Goal: Communication & Community: Answer question/provide support

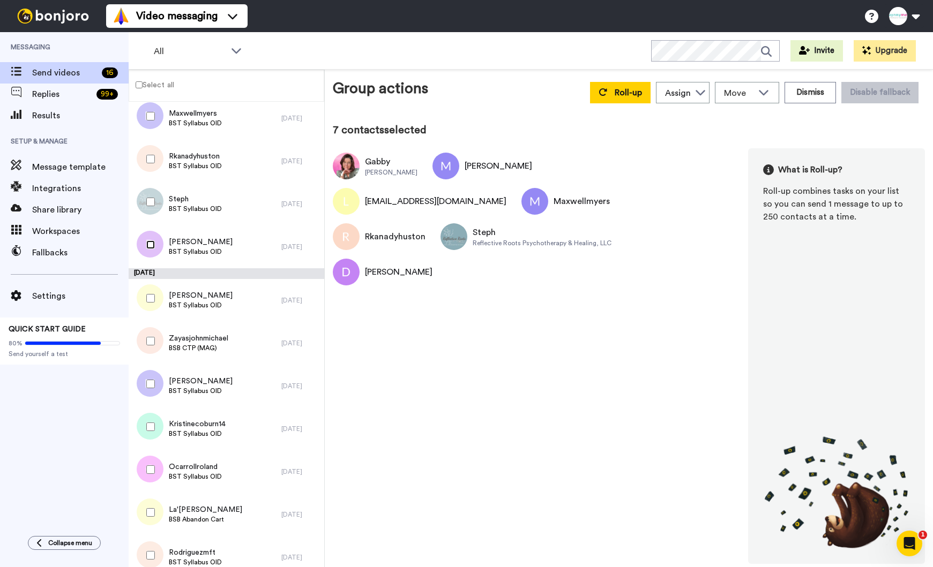
scroll to position [263, 0]
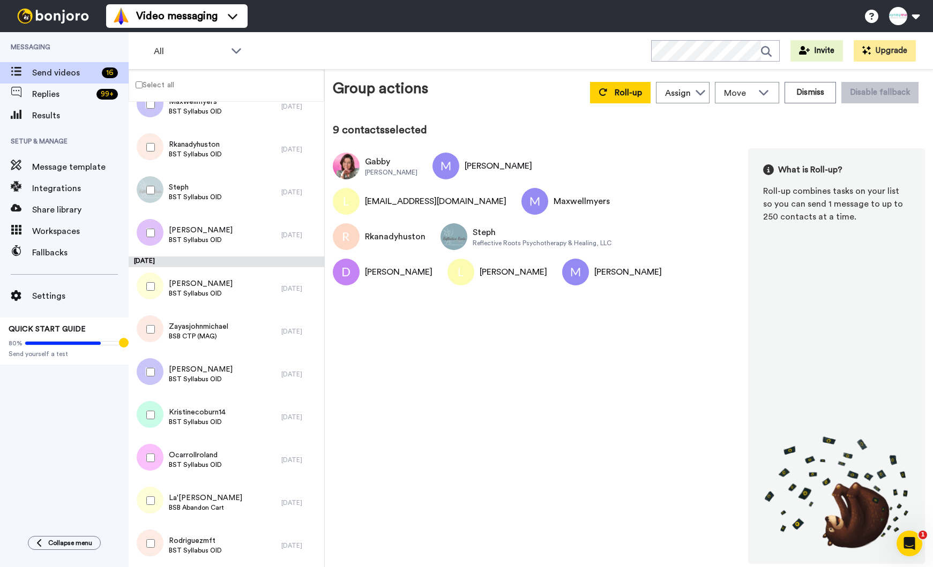
click at [148, 419] on div at bounding box center [148, 414] width 39 height 37
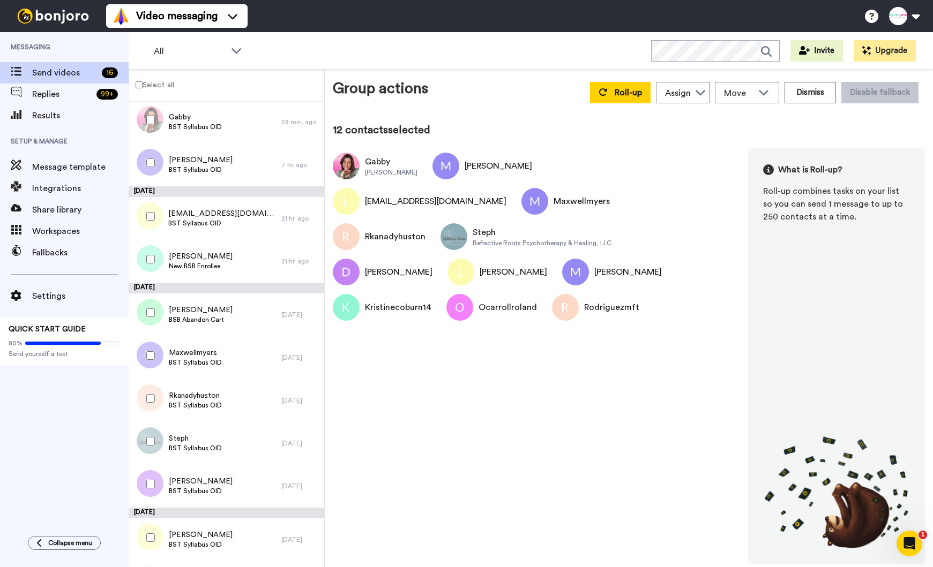
scroll to position [0, 0]
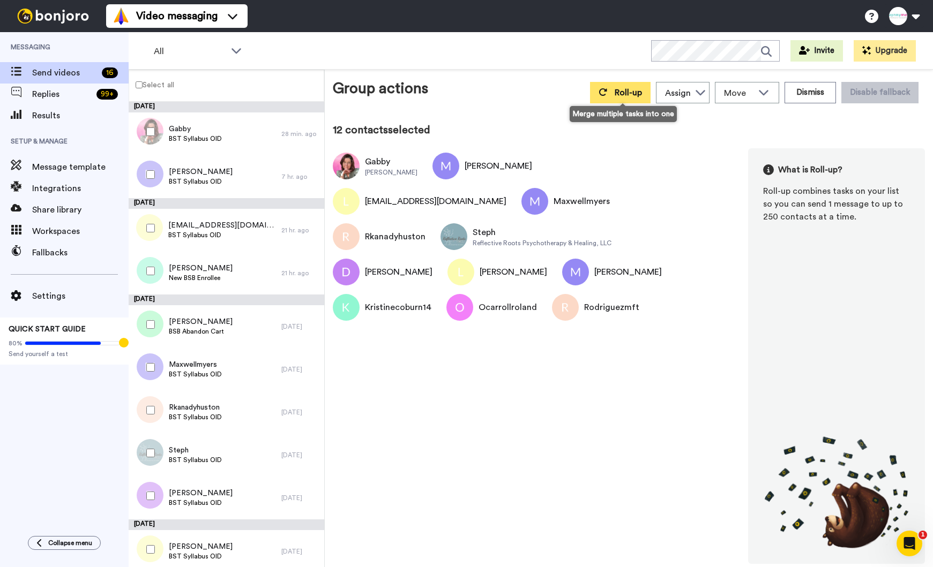
click at [633, 92] on span "Roll-up" at bounding box center [627, 92] width 27 height 9
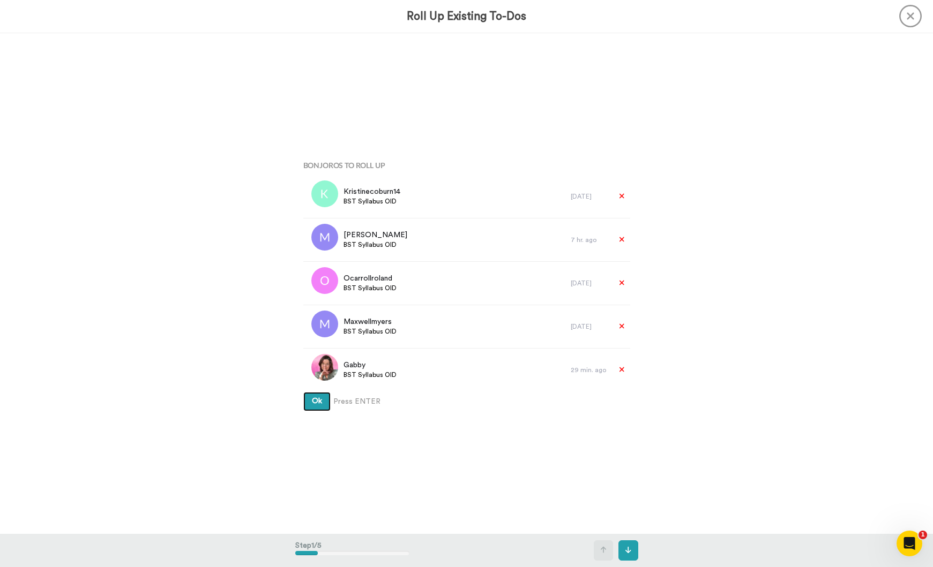
click at [310, 394] on button "Ok" at bounding box center [316, 401] width 27 height 19
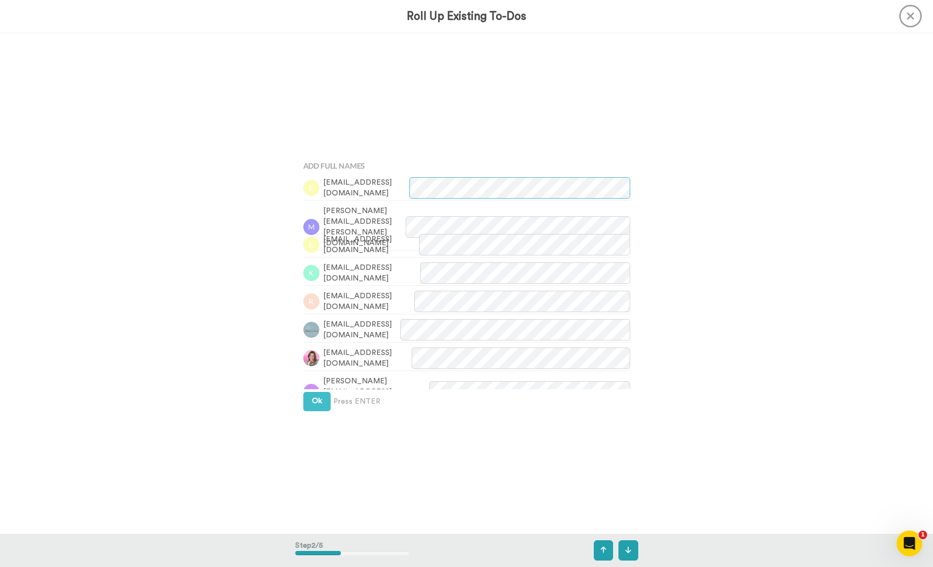
scroll to position [501, 0]
click at [317, 415] on div "Add Full Names luluanzaldo@hotmail.com Mary.m.walker@me.com lisaferreira.licsw@…" at bounding box center [466, 283] width 343 height 284
click at [317, 405] on button "Ok" at bounding box center [316, 401] width 27 height 19
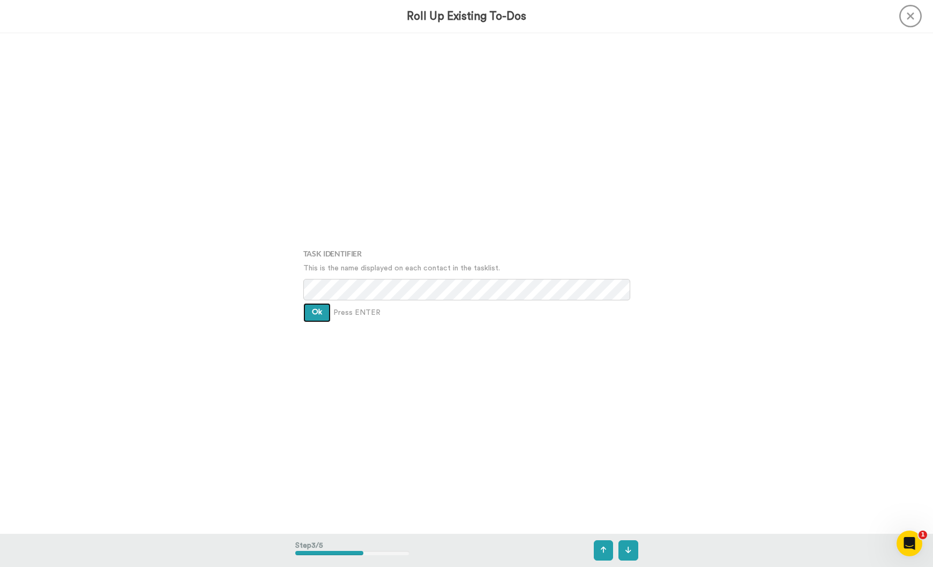
click at [321, 317] on button "Ok" at bounding box center [316, 312] width 27 height 19
click at [321, 305] on span "Ok" at bounding box center [317, 304] width 10 height 7
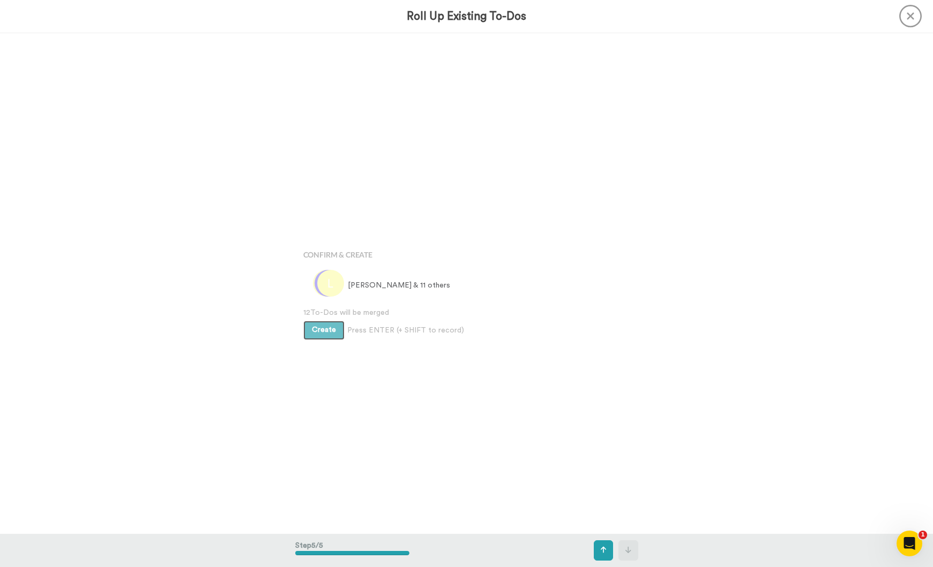
scroll to position [2004, 0]
click at [321, 305] on span "12 To-Dos will be merged" at bounding box center [466, 303] width 327 height 11
click at [321, 317] on span "Create" at bounding box center [324, 320] width 24 height 7
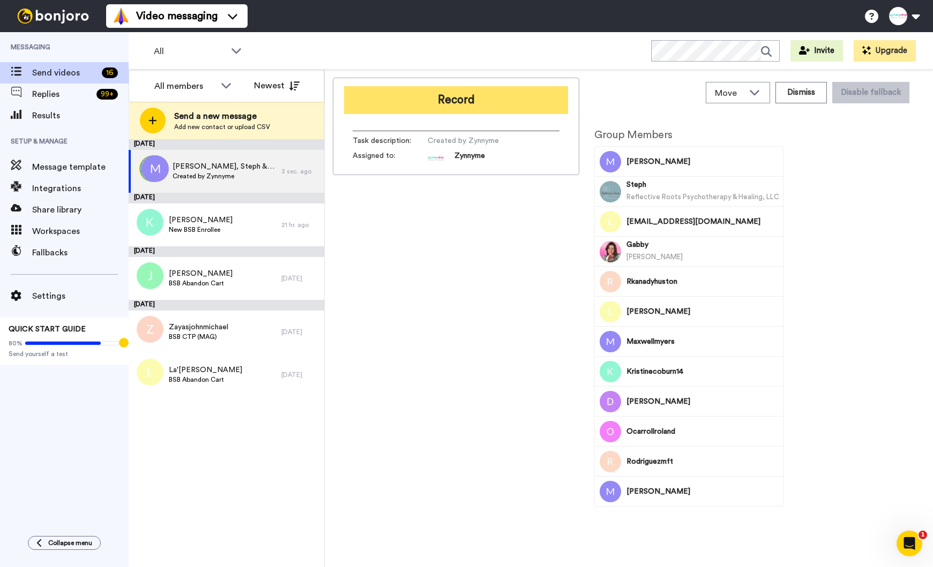
click at [469, 104] on button "Record" at bounding box center [456, 100] width 224 height 28
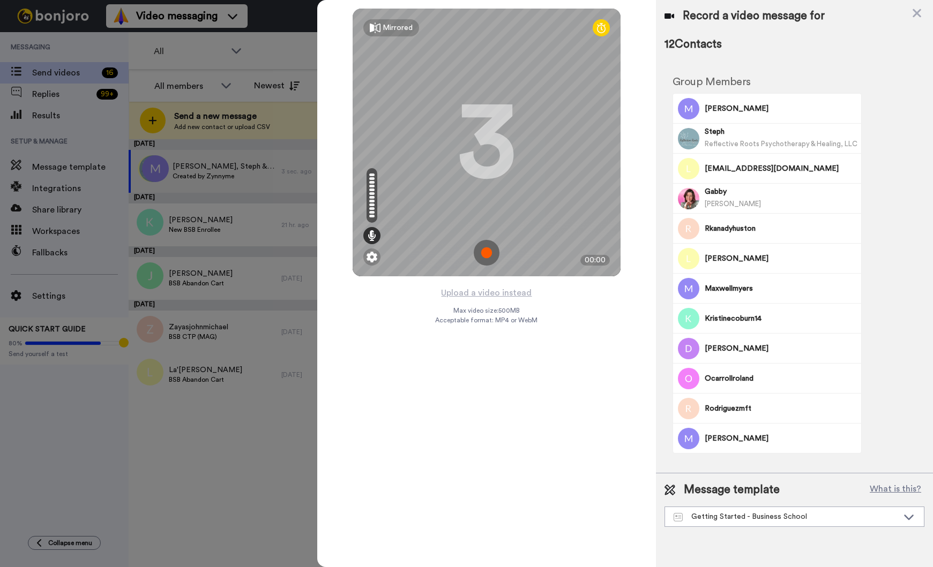
click at [487, 255] on img at bounding box center [486, 253] width 26 height 26
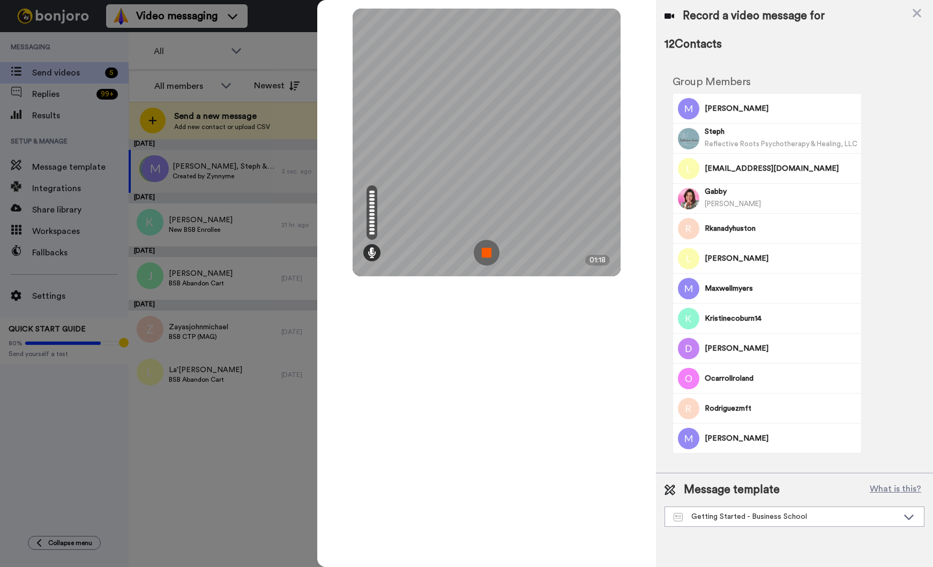
click at [493, 250] on img at bounding box center [486, 253] width 26 height 26
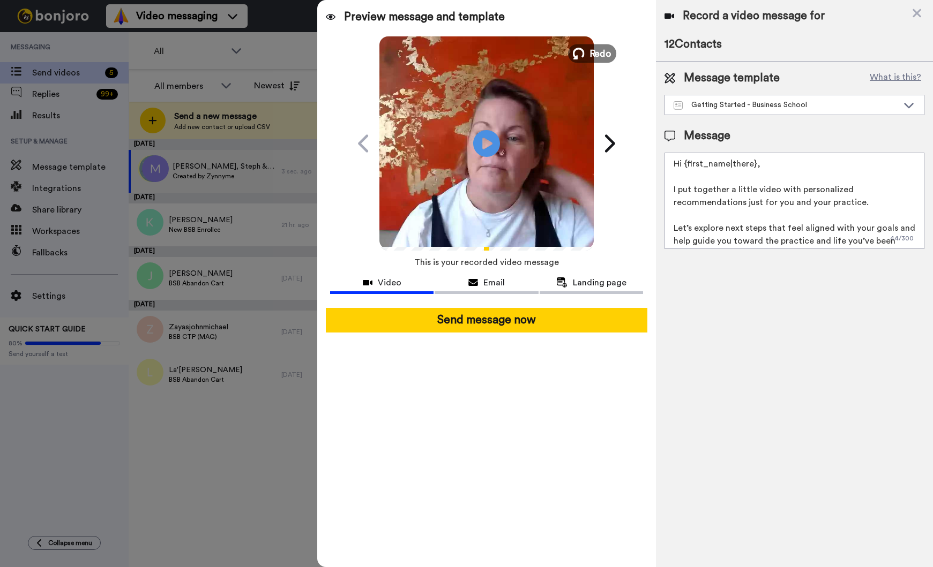
click at [600, 55] on span "Redo" at bounding box center [600, 53] width 22 height 14
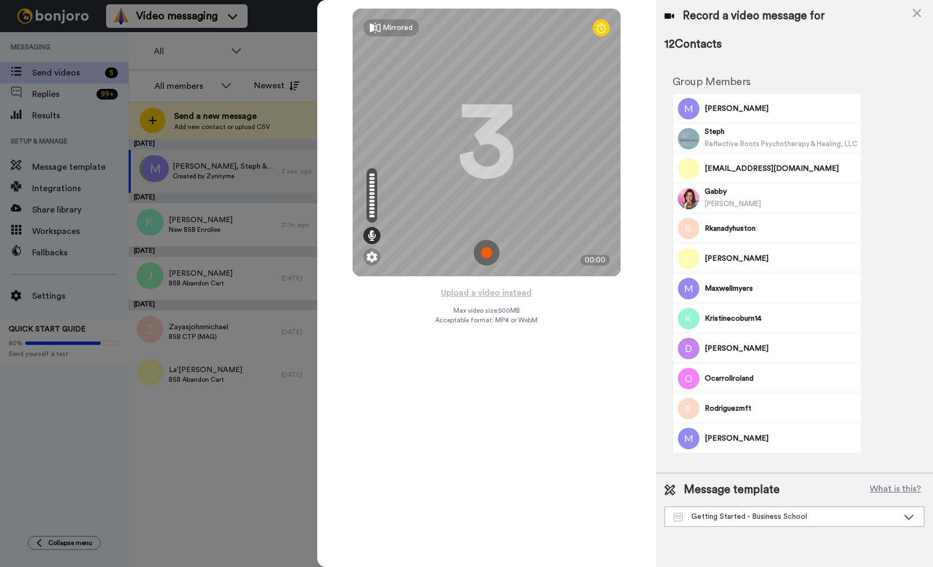
click at [487, 256] on img at bounding box center [486, 253] width 26 height 26
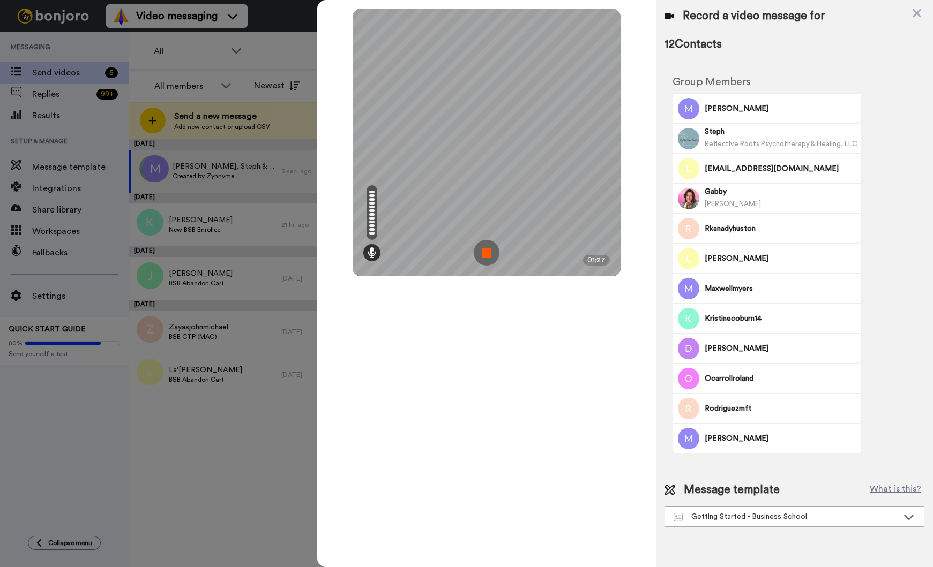
click at [491, 259] on img at bounding box center [486, 253] width 26 height 26
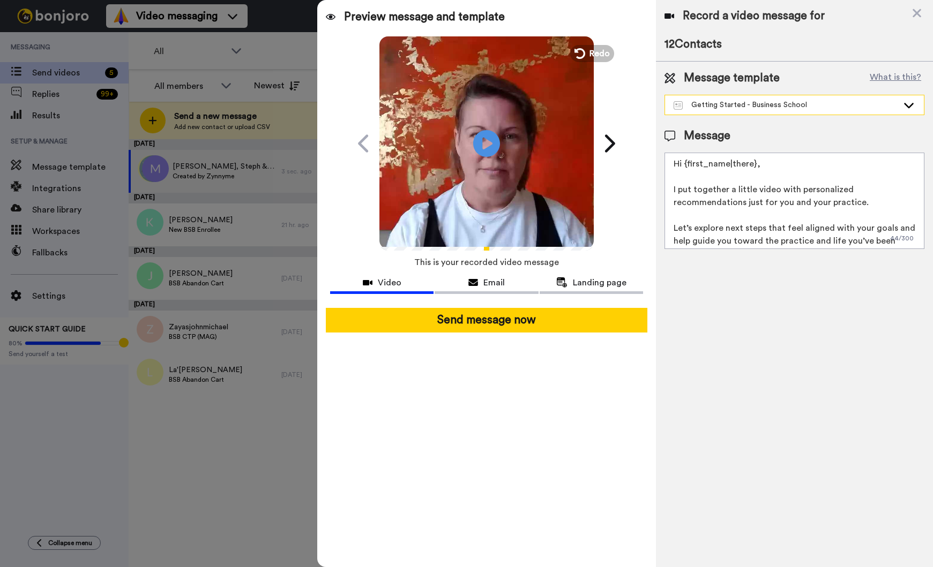
click at [863, 103] on div "Getting Started - Business School" at bounding box center [785, 105] width 224 height 11
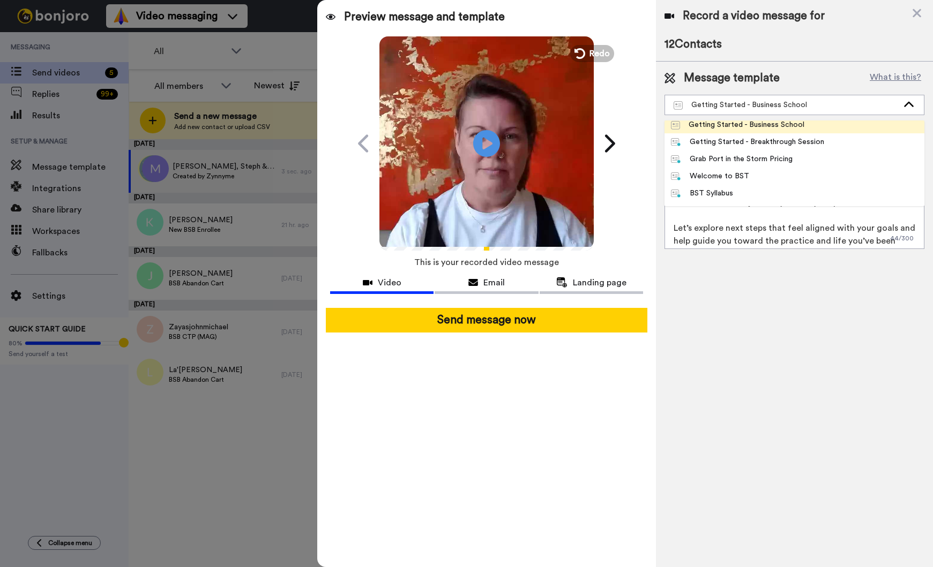
scroll to position [106, 0]
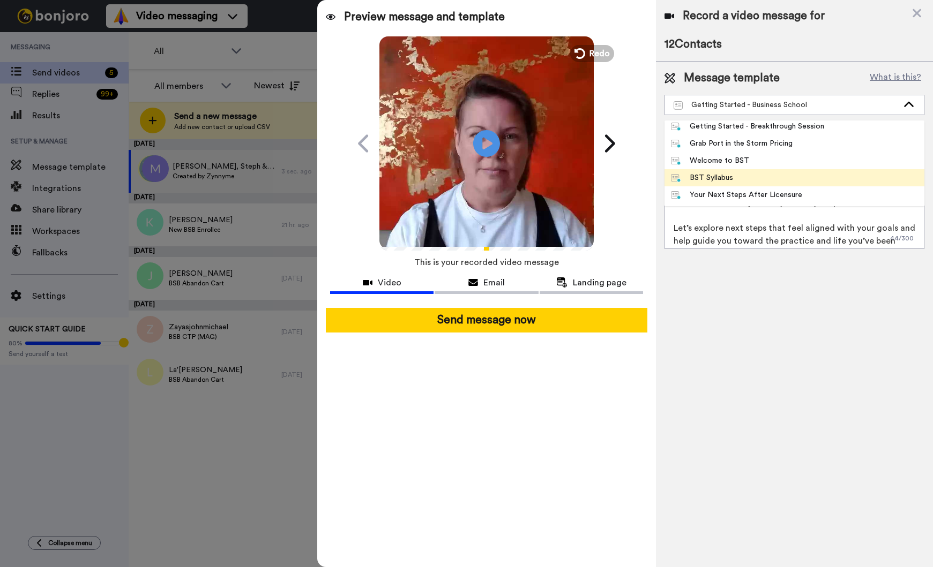
click at [780, 174] on li "BST Syllabus" at bounding box center [794, 177] width 260 height 17
type textarea "Hi {first_name|there}, I noticed you checking out our Business School for Thera…"
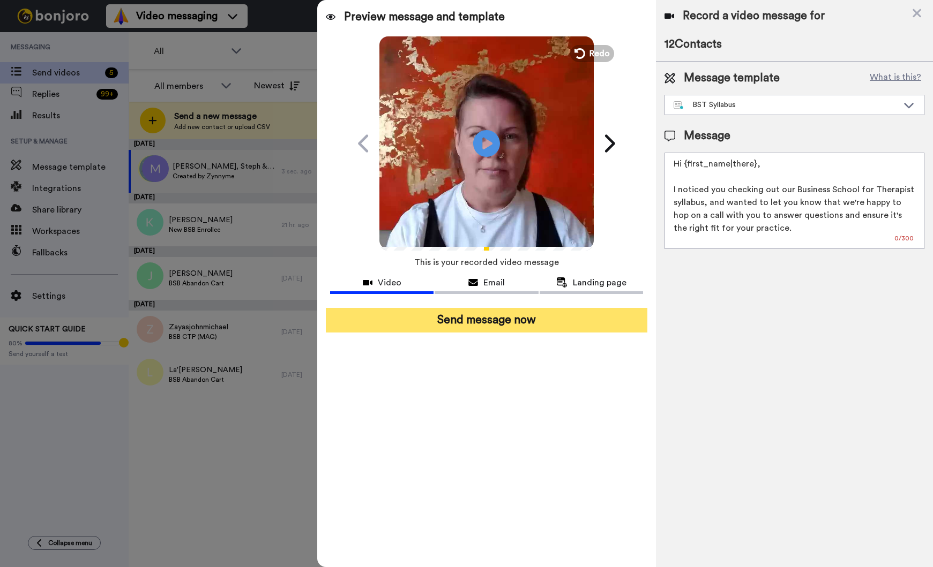
click at [485, 320] on button "Send message now" at bounding box center [486, 320] width 321 height 25
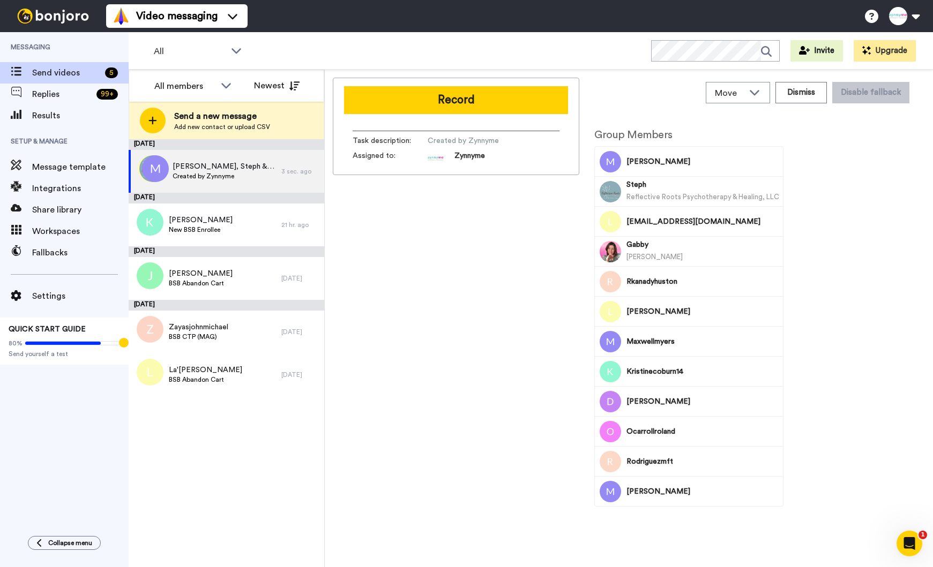
scroll to position [0, 0]
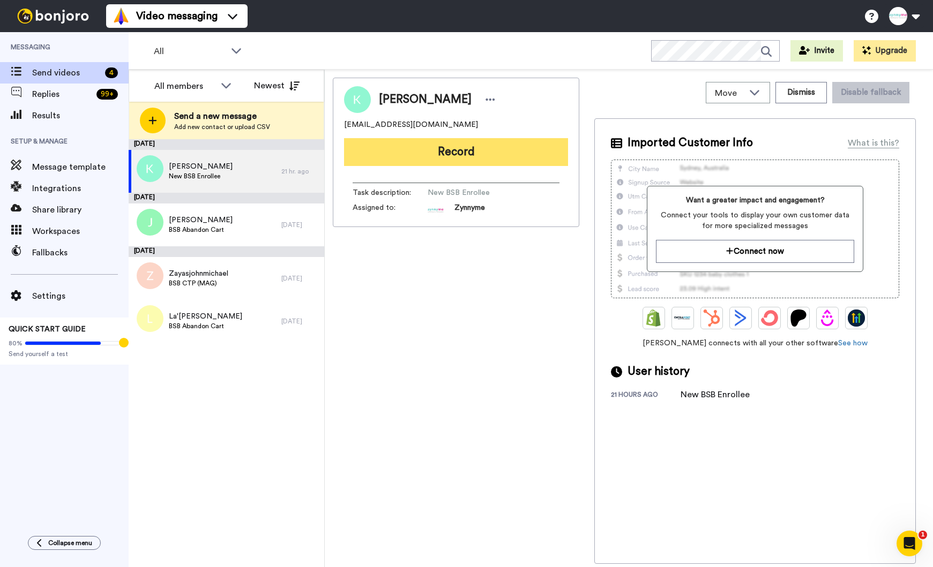
click at [457, 149] on button "Record" at bounding box center [456, 152] width 224 height 28
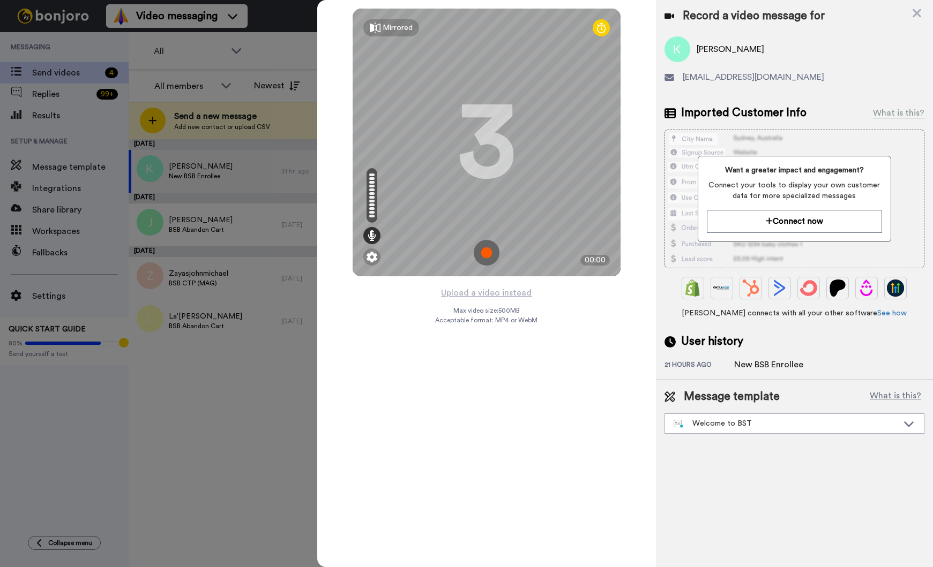
click at [493, 248] on img at bounding box center [486, 253] width 26 height 26
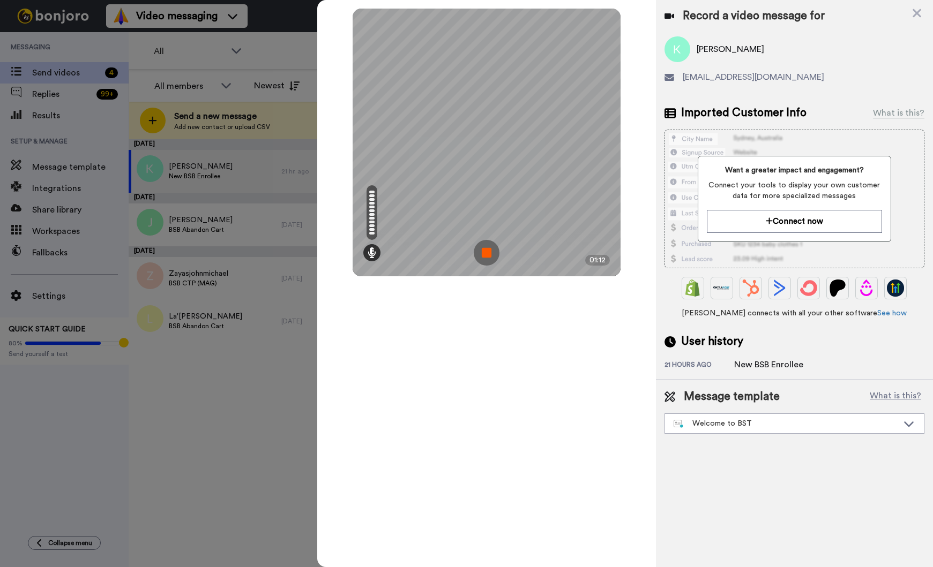
click at [486, 254] on img at bounding box center [486, 253] width 26 height 26
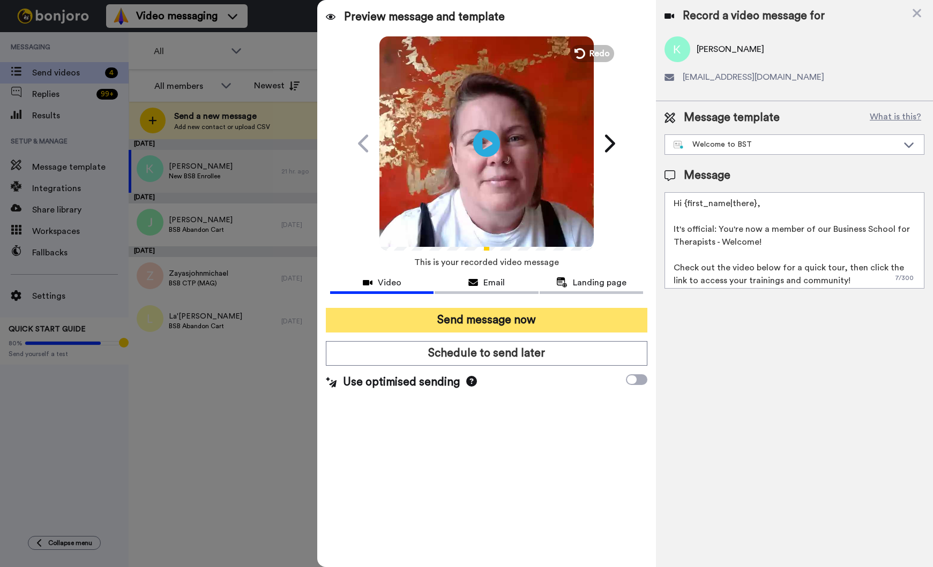
click at [513, 314] on button "Send message now" at bounding box center [486, 320] width 321 height 25
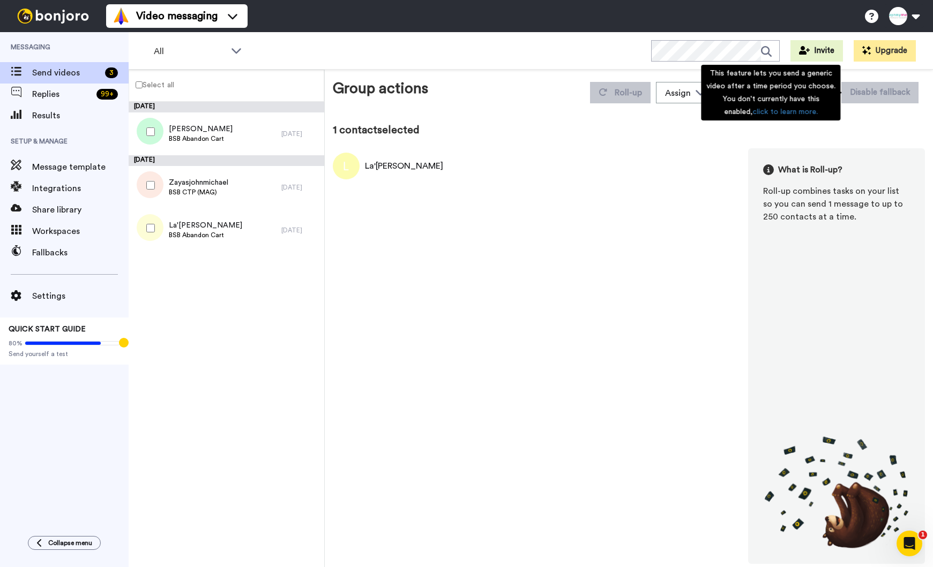
click at [830, 95] on div "This feature lets you send a generic video after a time period you choose. You …" at bounding box center [770, 93] width 139 height 56
click at [874, 130] on div "1 contact selected" at bounding box center [629, 130] width 592 height 15
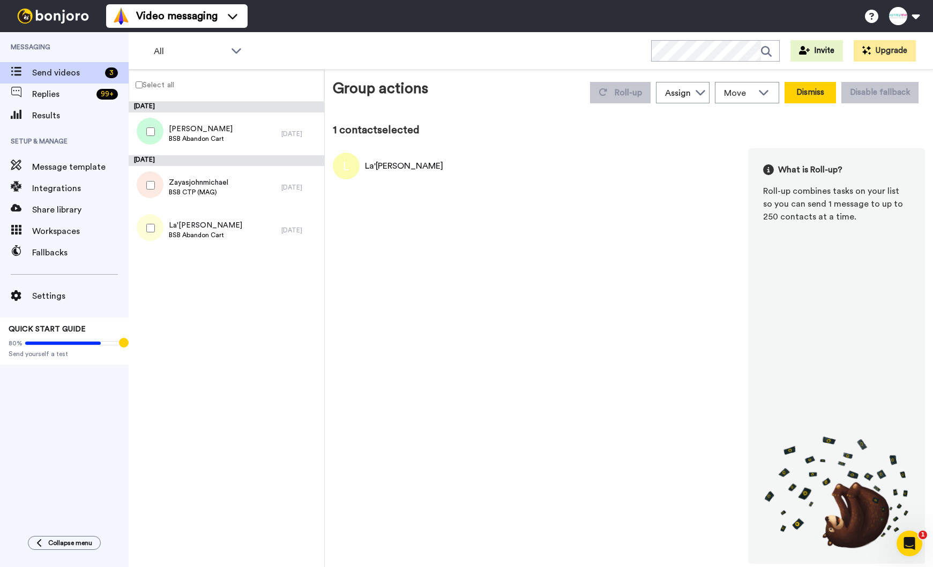
click at [821, 101] on button "Dismiss" at bounding box center [809, 92] width 51 height 21
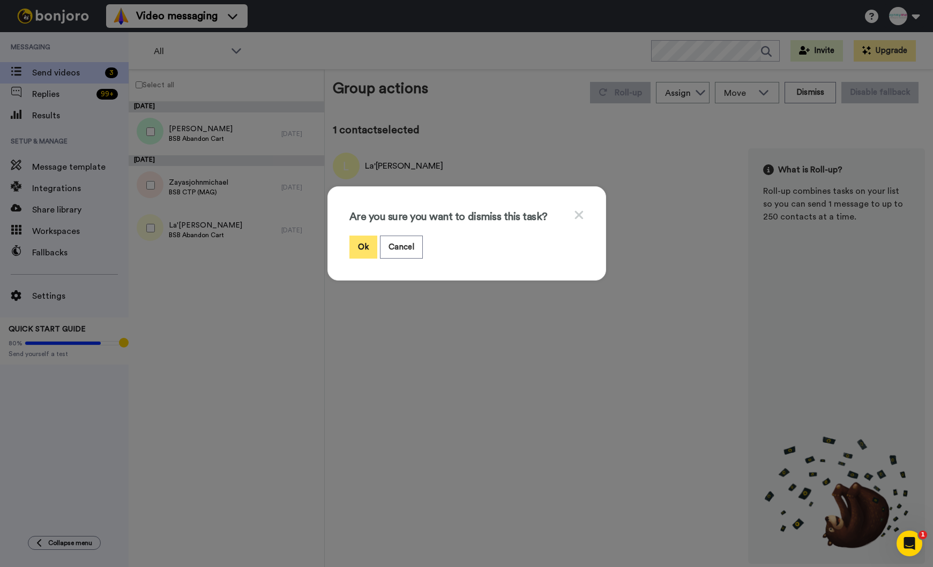
click at [359, 251] on button "Ok" at bounding box center [363, 247] width 28 height 23
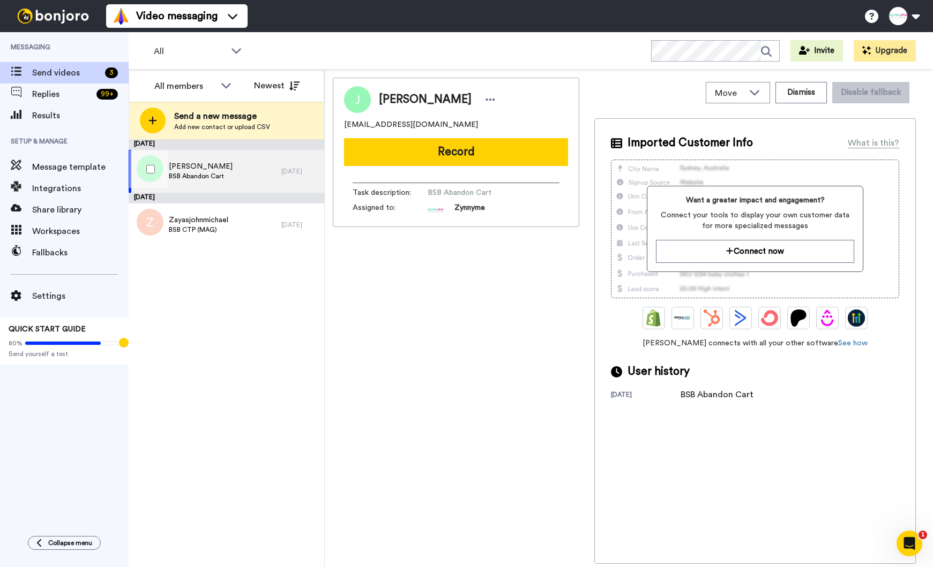
click at [200, 166] on span "[PERSON_NAME]" at bounding box center [201, 166] width 64 height 11
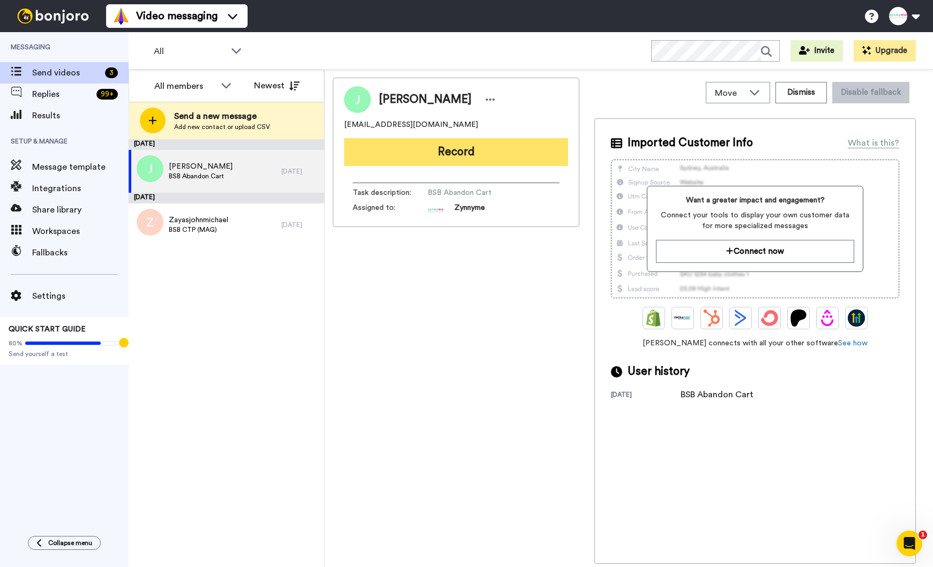
click at [445, 152] on button "Record" at bounding box center [456, 152] width 224 height 28
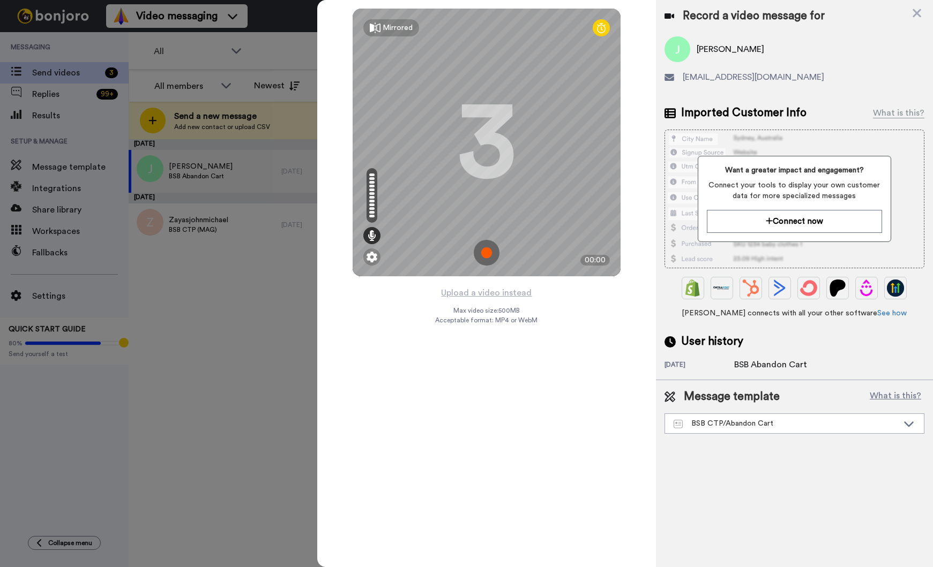
click at [485, 254] on img at bounding box center [486, 253] width 26 height 26
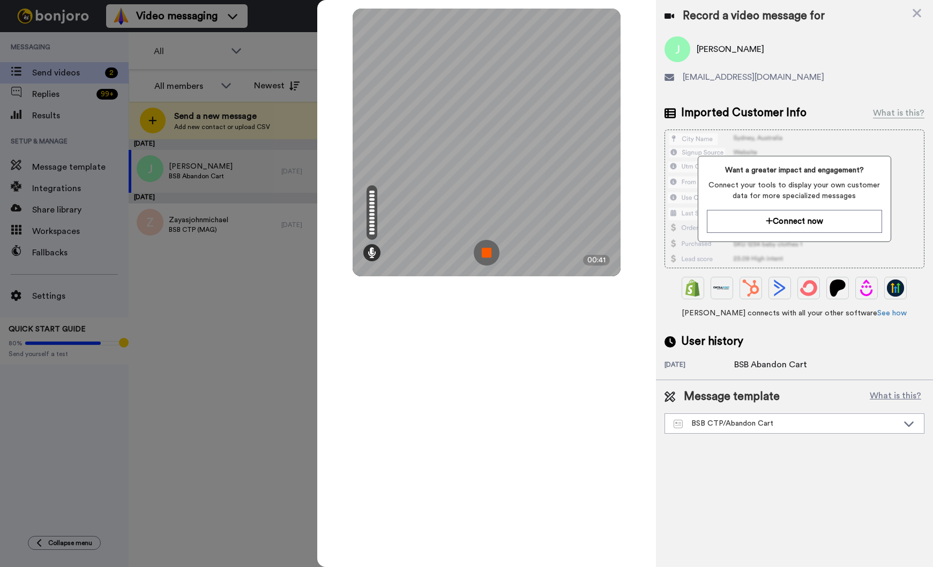
click at [488, 250] on img at bounding box center [486, 253] width 26 height 26
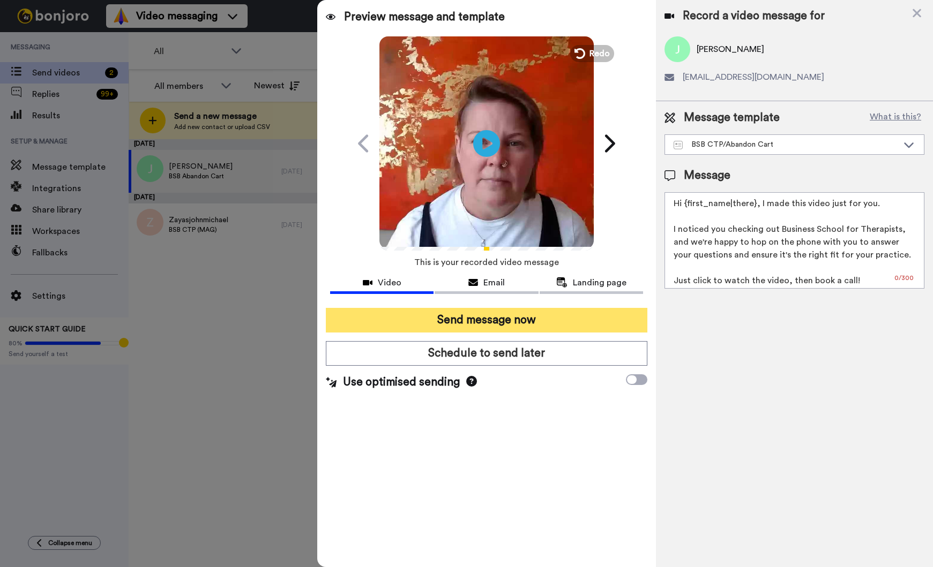
click at [518, 326] on button "Send message now" at bounding box center [486, 320] width 321 height 25
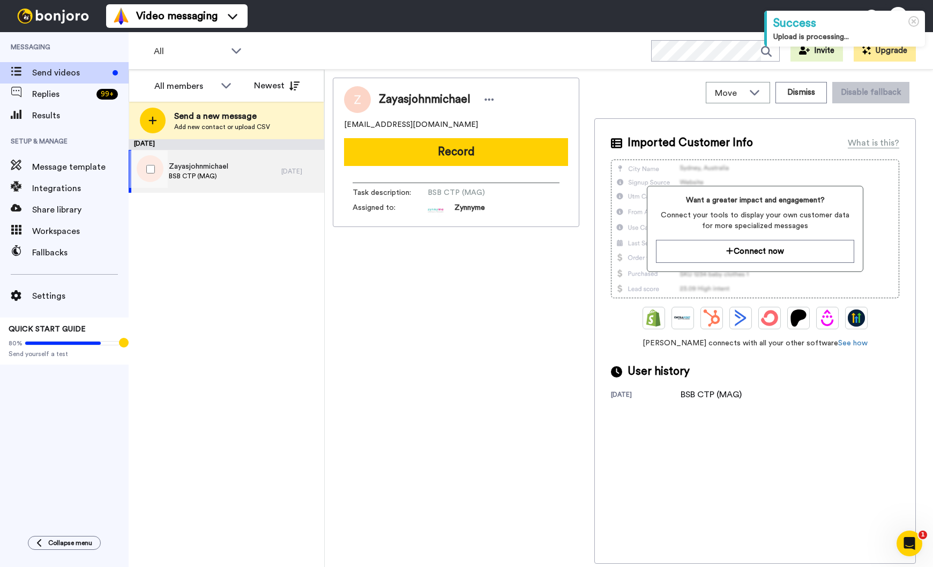
click at [205, 170] on span "Zayasjohnmichael" at bounding box center [198, 166] width 59 height 11
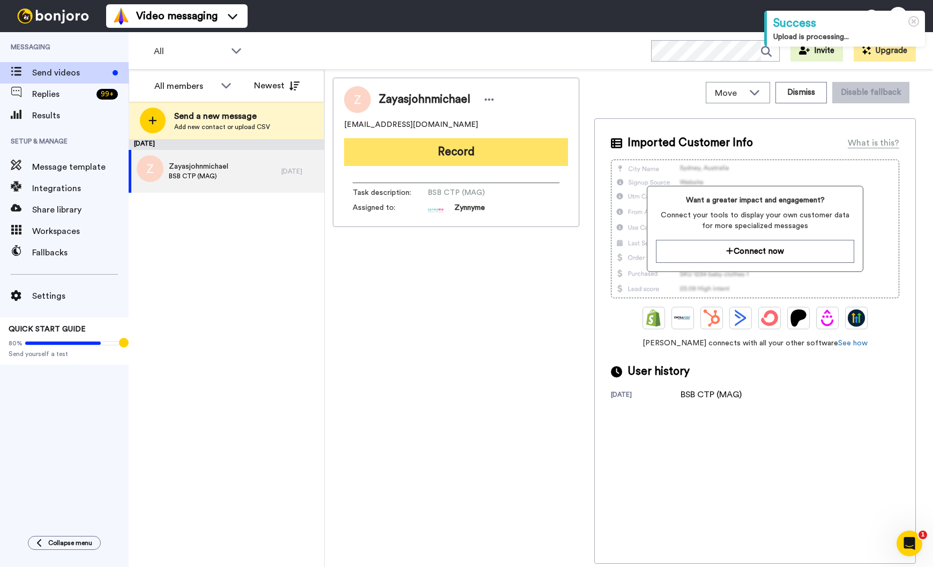
click at [423, 158] on button "Record" at bounding box center [456, 152] width 224 height 28
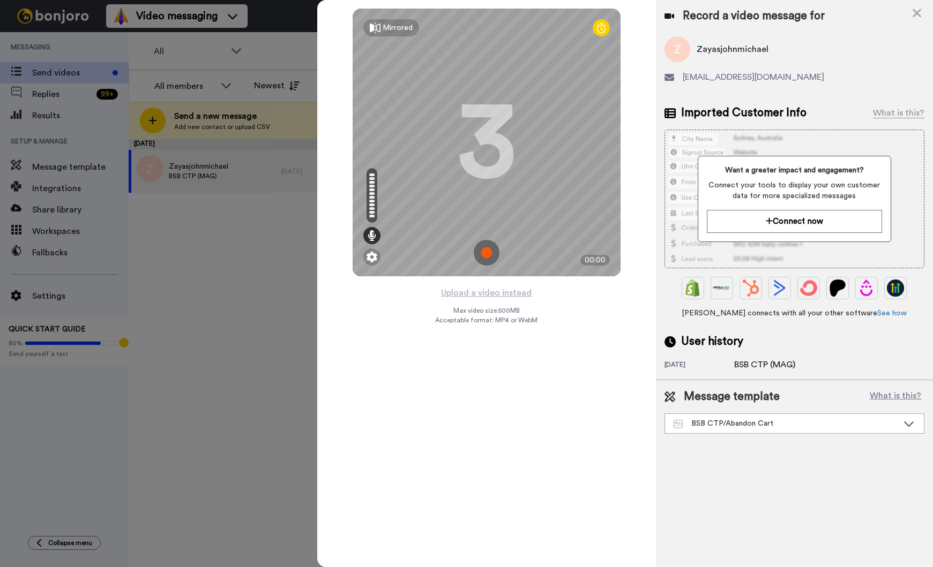
click at [483, 252] on img at bounding box center [486, 253] width 26 height 26
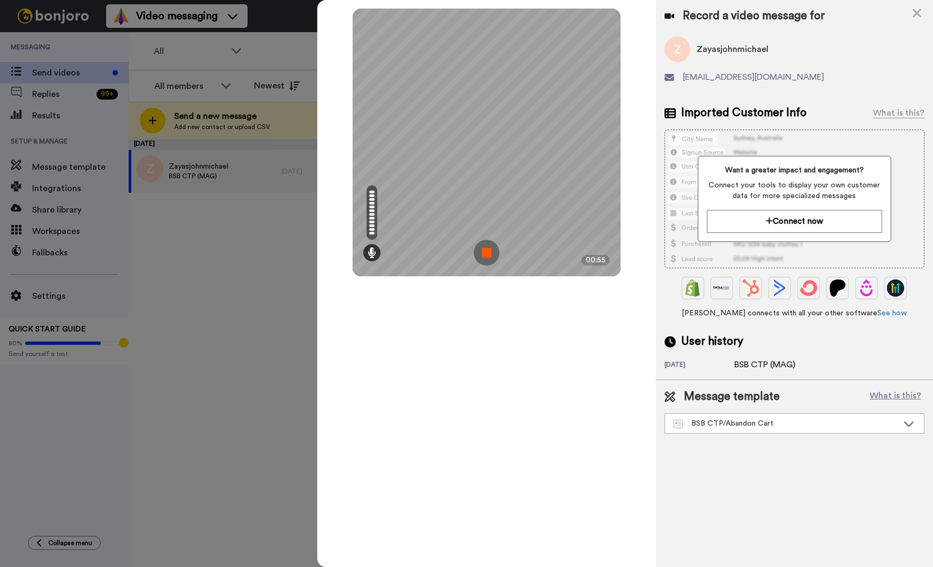
click at [486, 253] on img at bounding box center [486, 253] width 26 height 26
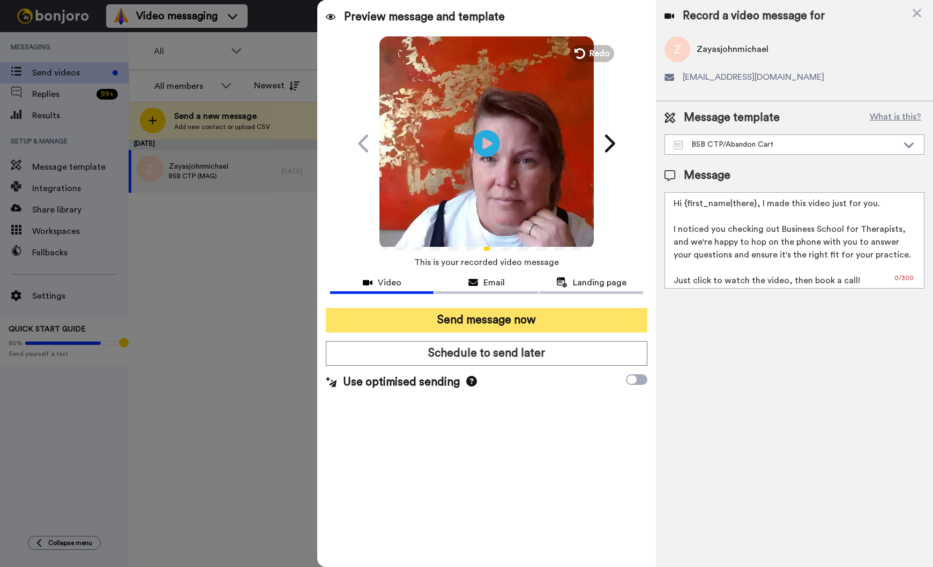
click at [446, 317] on button "Send message now" at bounding box center [486, 320] width 321 height 25
